Goal: Task Accomplishment & Management: Use online tool/utility

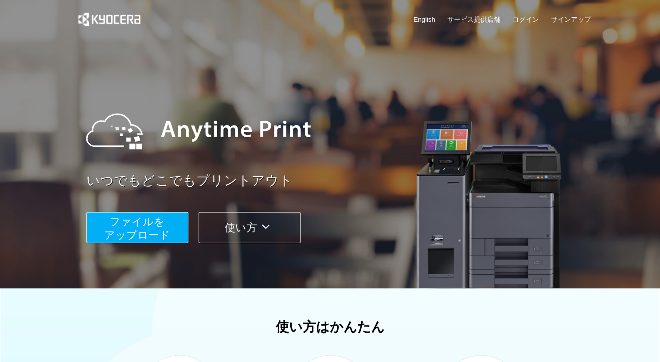
click at [143, 225] on span "ファイルを ​​アップロード" at bounding box center [137, 227] width 66 height 25
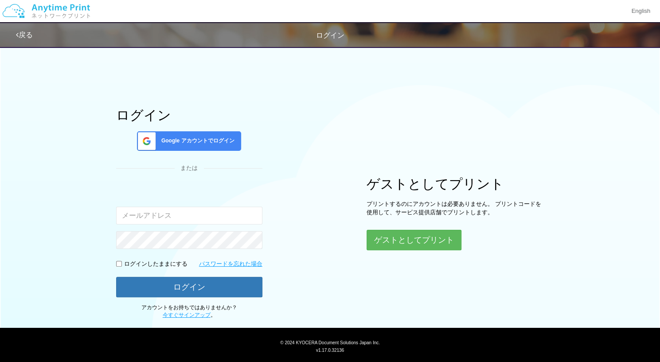
click at [209, 138] on span "Google アカウントでログイン" at bounding box center [196, 141] width 77 height 8
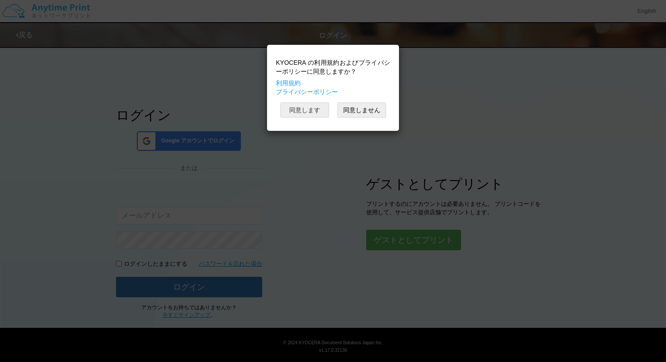
click at [307, 108] on button "同意します" at bounding box center [304, 109] width 49 height 15
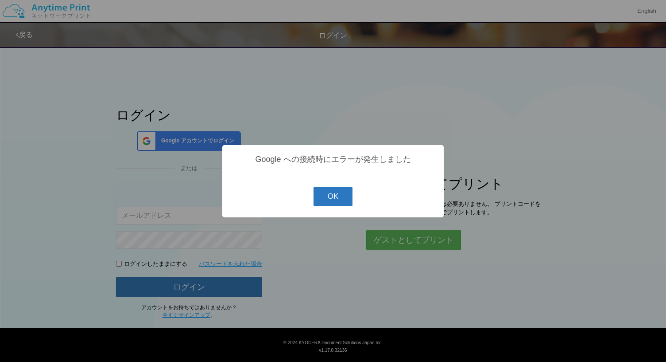
click at [335, 199] on button "OK" at bounding box center [333, 196] width 39 height 19
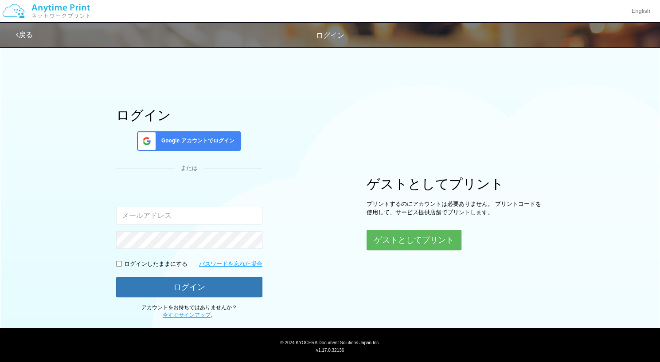
click at [221, 128] on div "ログイン Google アカウントでログイン または 入力されたメールアドレスまたはパスワードが正しくありません。 ログインしたままにする パスワードを忘れた…" at bounding box center [189, 213] width 146 height 211
click at [222, 137] on span "Google アカウントでログイン" at bounding box center [196, 141] width 77 height 8
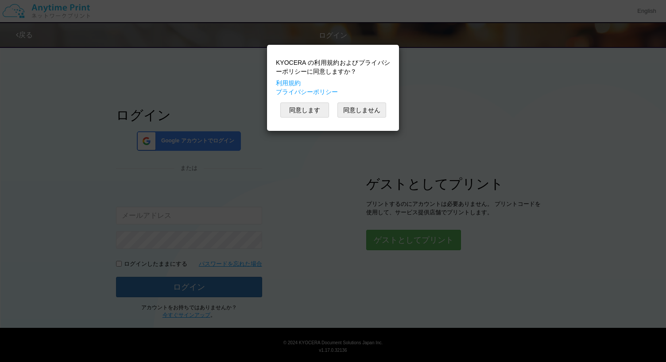
click at [298, 118] on div "KYOCERA の利用規約およびプライバシーポリシーに同意しますか？ 利用規約 プライバシーポリシー 同意します 同意しません" at bounding box center [333, 87] width 123 height 77
click at [301, 117] on button "同意します" at bounding box center [304, 109] width 49 height 15
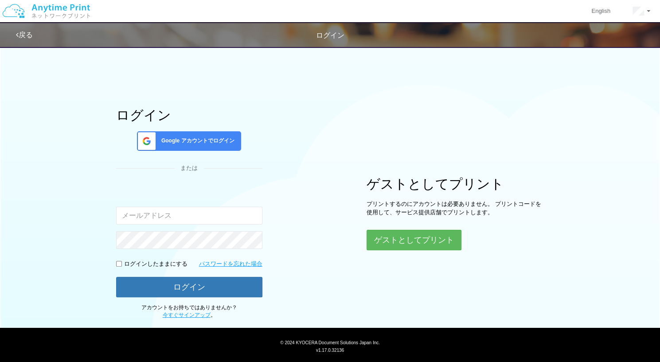
click at [327, 31] on span "ログイン" at bounding box center [330, 35] width 28 height 8
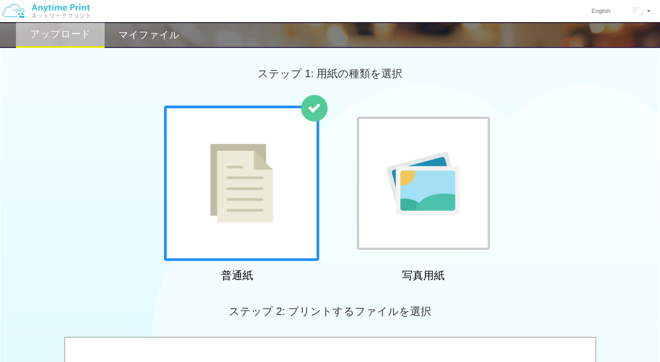
click at [275, 170] on div at bounding box center [241, 182] width 155 height 155
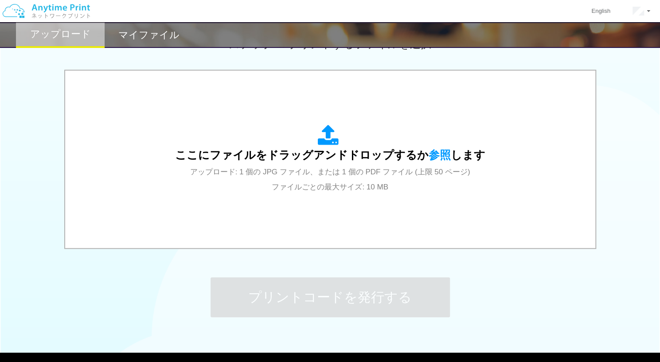
scroll to position [280, 0]
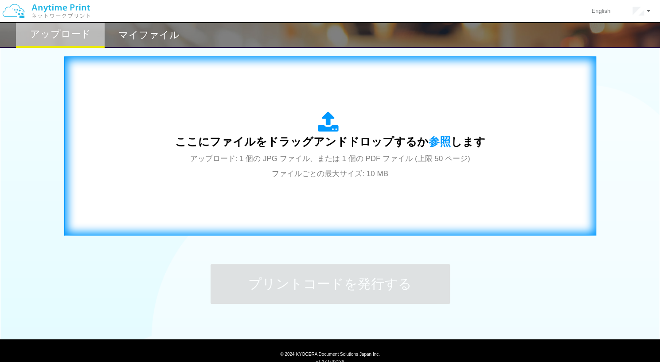
click at [342, 194] on div "ここにファイルをドラッグアンドドロップするか 参照 します アップロード: 1 個の JPG ファイル、または 1 個の PDF ファイル (上限 50 ペー…" at bounding box center [330, 146] width 513 height 160
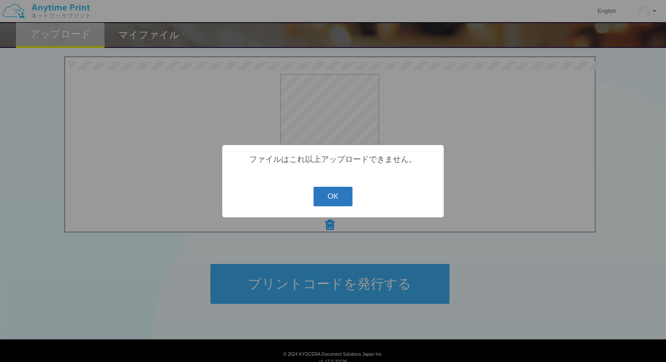
click at [327, 200] on button "OK" at bounding box center [333, 196] width 39 height 19
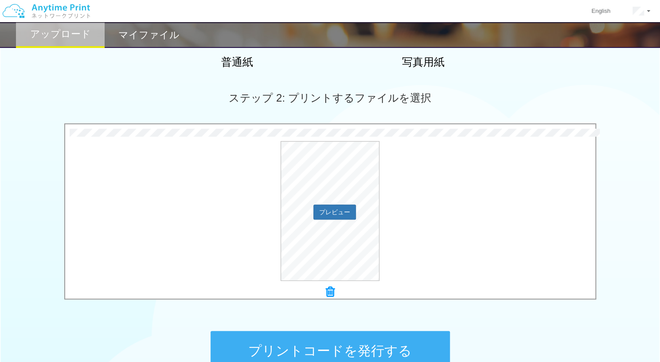
scroll to position [214, 0]
click at [331, 285] on icon at bounding box center [330, 291] width 9 height 12
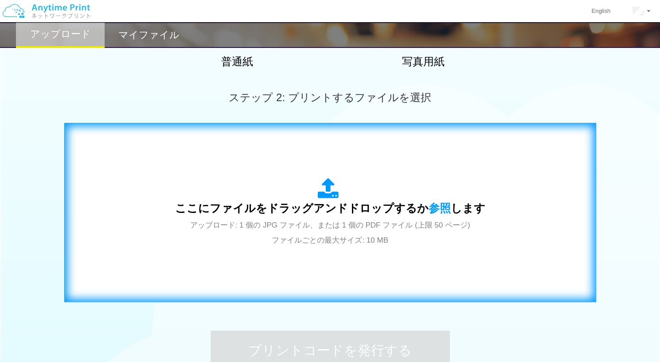
click at [333, 209] on span "ここにファイルをドラッグアンドドロップするか 参照 します" at bounding box center [330, 208] width 310 height 12
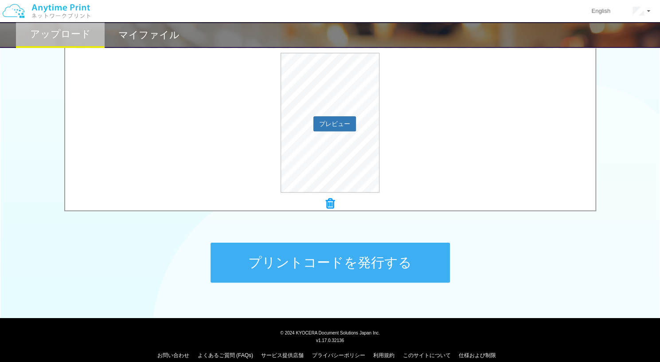
scroll to position [300, 0]
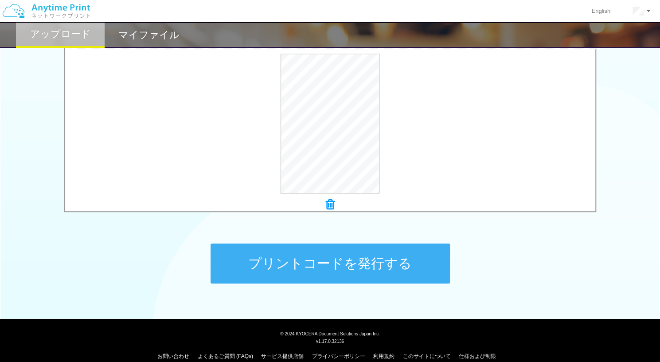
click at [258, 260] on button "プリントコードを発行する" at bounding box center [329, 263] width 239 height 40
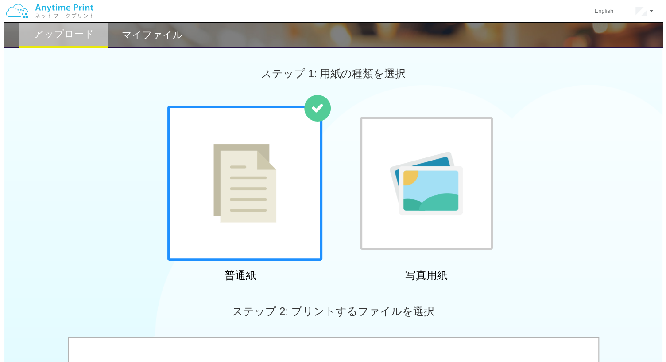
scroll to position [121, 0]
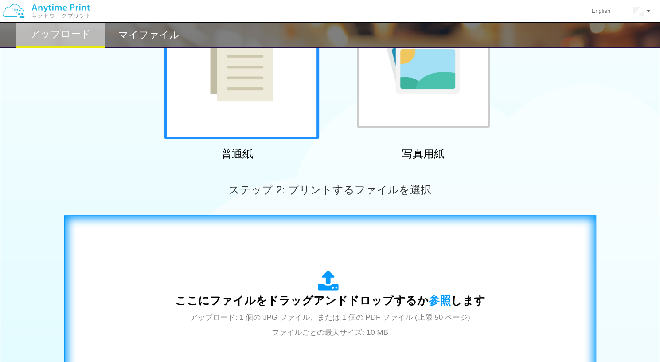
click at [291, 291] on div "ここにファイルをドラッグアンドドロップするか 参照 します アップロード: 1 個の JPG ファイル、または 1 個の PDF ファイル (上限 50 ペー…" at bounding box center [330, 304] width 310 height 69
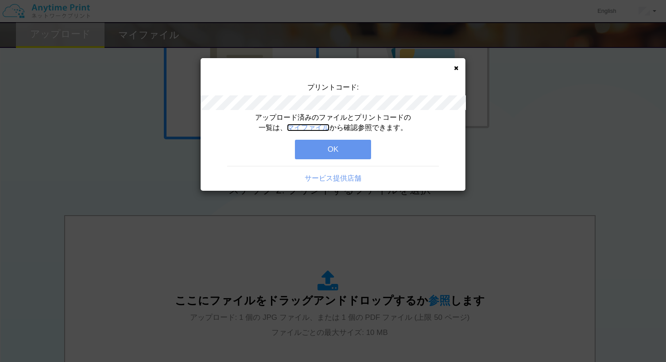
click at [318, 126] on link "マイファイル" at bounding box center [308, 128] width 43 height 8
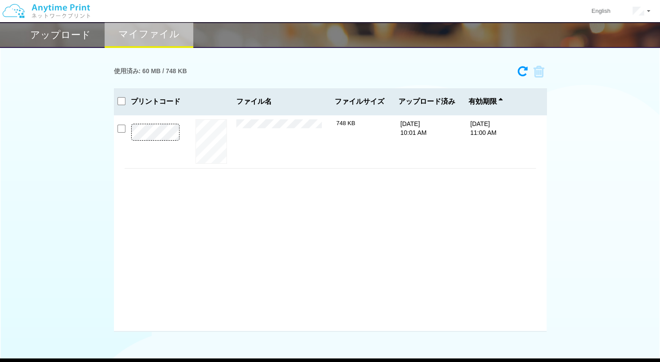
click at [87, 30] on h2 "アップロード" at bounding box center [60, 35] width 61 height 11
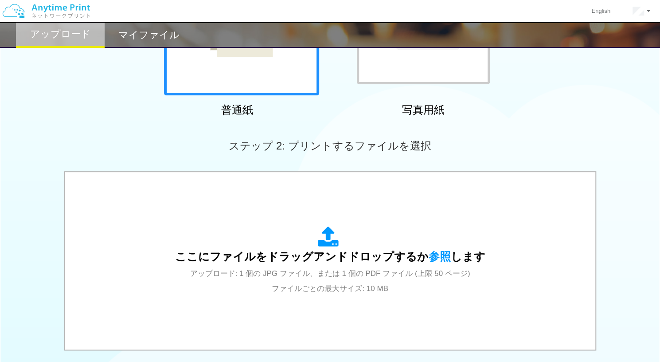
scroll to position [166, 0]
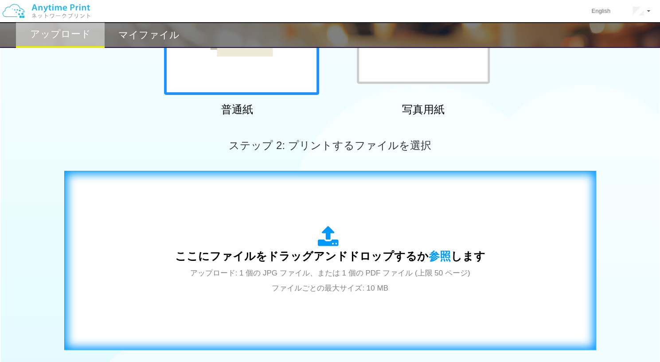
click at [268, 249] on span "ここにファイルをドラッグアンドドロップするか 参照 します" at bounding box center [330, 255] width 310 height 12
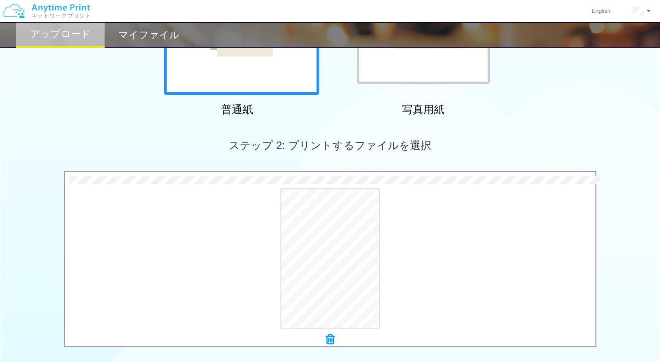
scroll to position [312, 0]
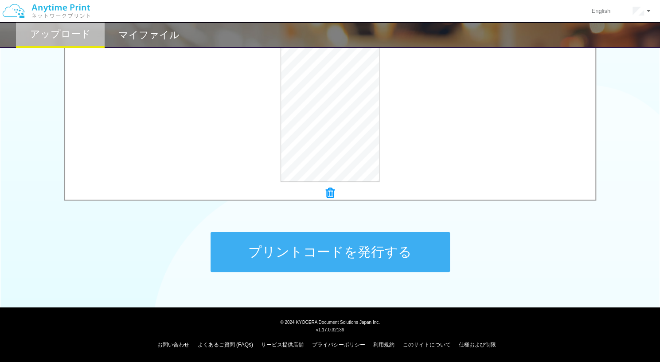
click at [262, 246] on button "プリントコードを発行する" at bounding box center [329, 252] width 239 height 40
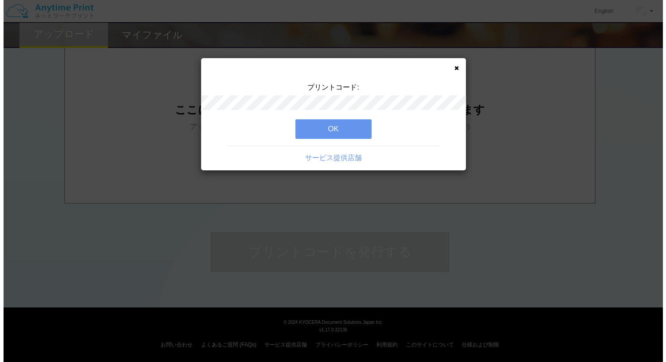
scroll to position [0, 0]
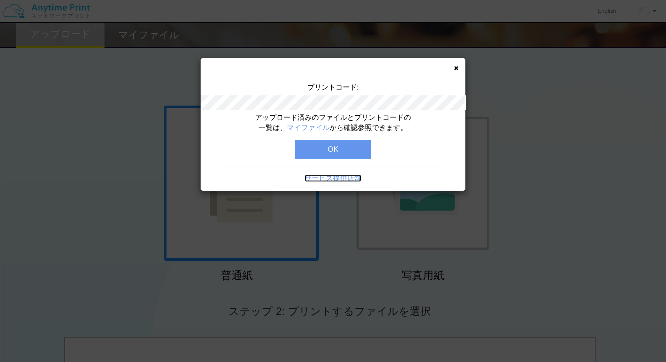
click at [341, 176] on link "サービス提供店舗" at bounding box center [333, 178] width 57 height 8
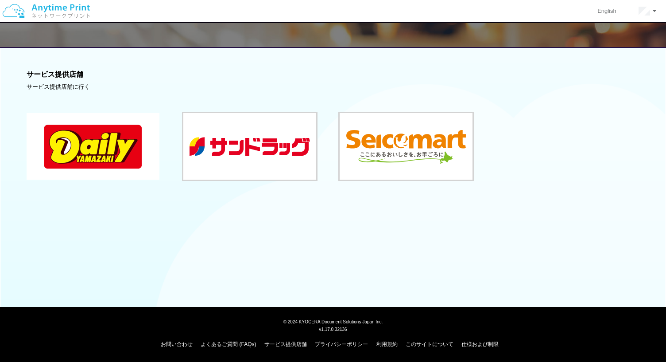
click at [128, 157] on button at bounding box center [93, 146] width 133 height 66
